Goal: Information Seeking & Learning: Find specific fact

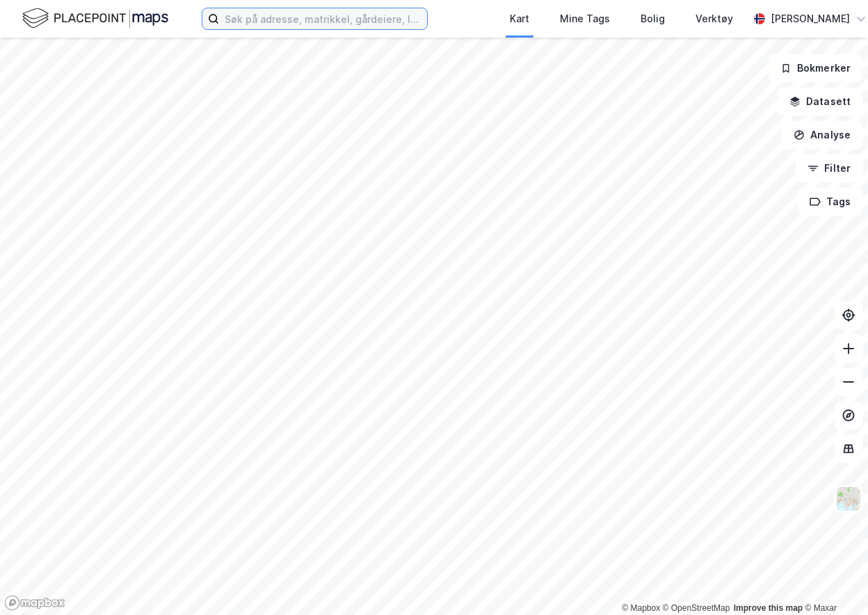
click at [292, 22] on input at bounding box center [323, 18] width 208 height 21
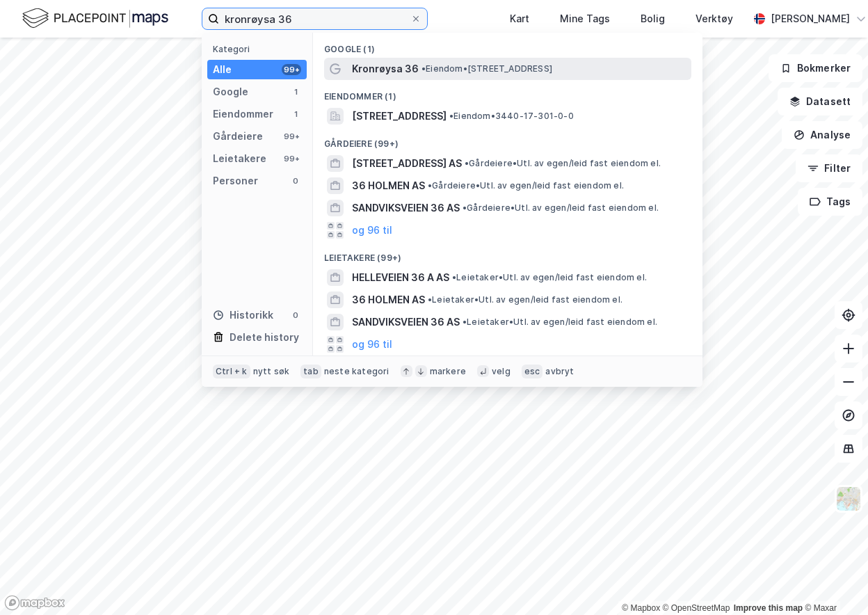
type input "kronrøysa 36"
click at [457, 63] on span "• Eiendom • [STREET_ADDRESS]" at bounding box center [487, 68] width 131 height 11
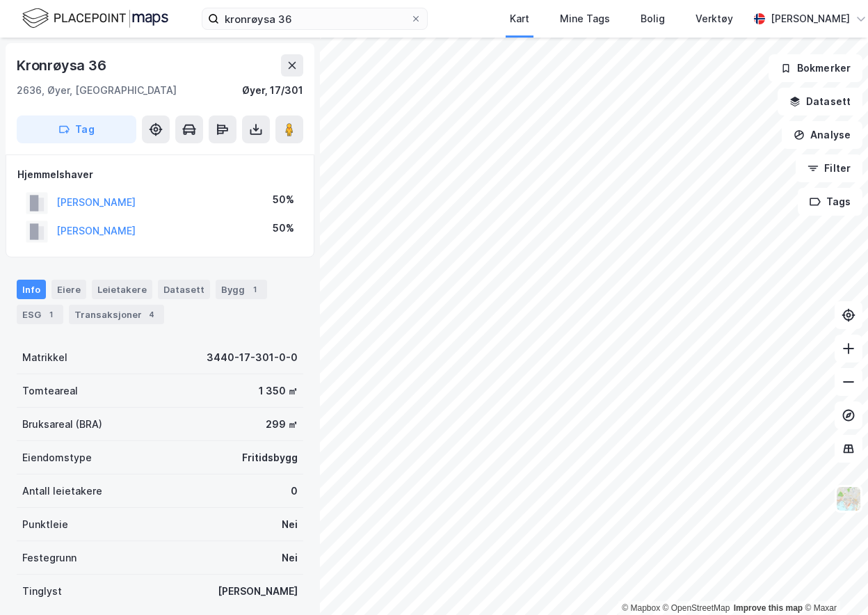
drag, startPoint x: 186, startPoint y: 234, endPoint x: 54, endPoint y: 233, distance: 132.2
click at [54, 233] on div "[PERSON_NAME] 50%" at bounding box center [159, 231] width 285 height 29
copy button "[PERSON_NAME]"
